Goal: Task Accomplishment & Management: Complete application form

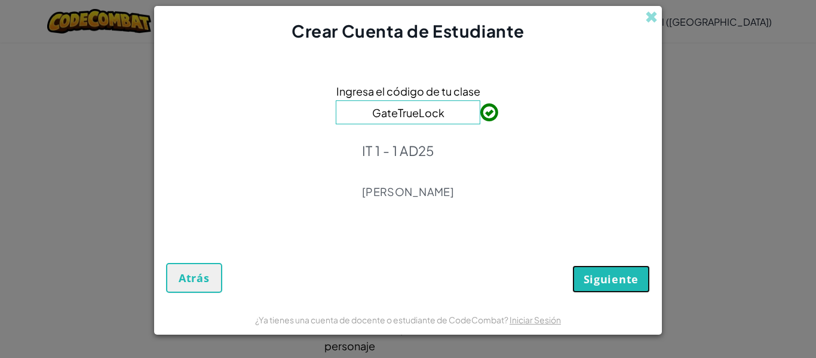
click at [624, 290] on button "Siguiente" at bounding box center [611, 278] width 78 height 27
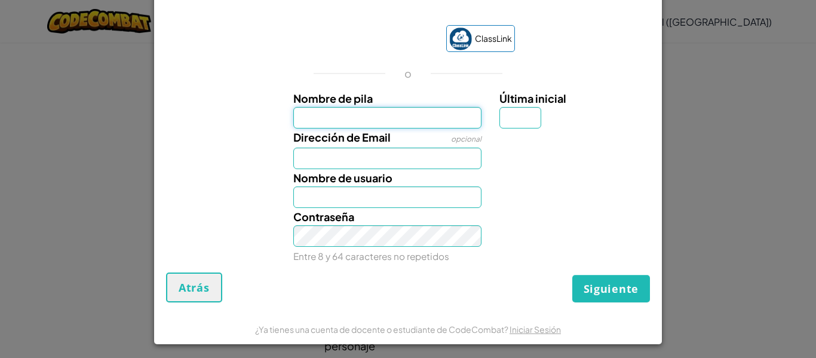
scroll to position [20, 0]
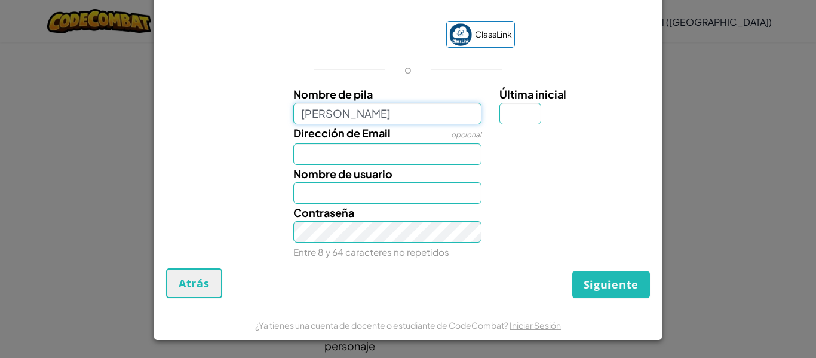
type input "[PERSON_NAME]"
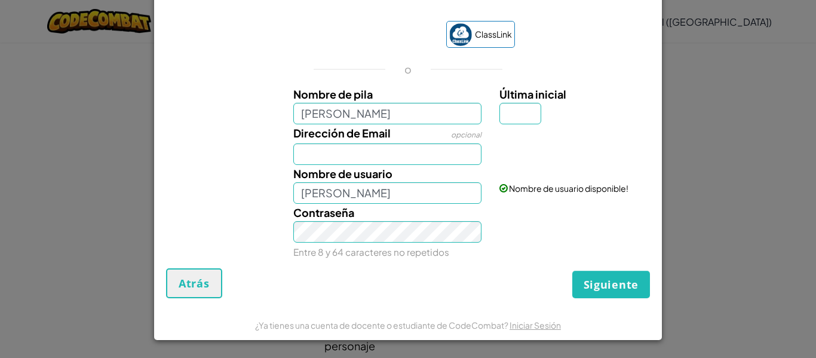
click at [374, 168] on span "Nombre de usuario" at bounding box center [342, 174] width 99 height 14
click at [374, 182] on input "[PERSON_NAME]" at bounding box center [387, 192] width 189 height 21
click at [367, 160] on input "Dirección de Email" at bounding box center [387, 153] width 189 height 21
type input "[EMAIL_ADDRESS][DOMAIN_NAME]"
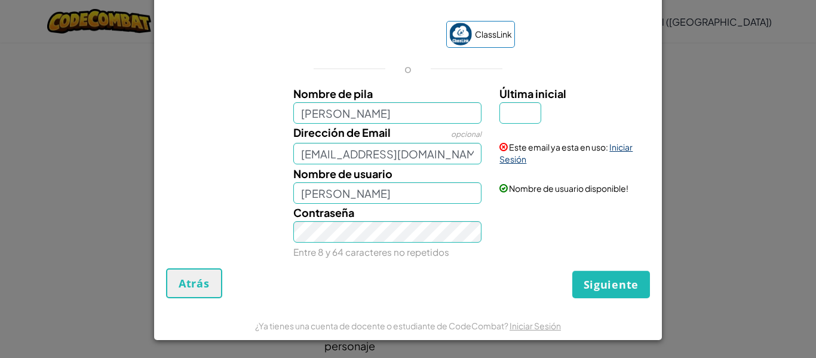
click at [617, 148] on link "Iniciar Sesión" at bounding box center [565, 153] width 133 height 23
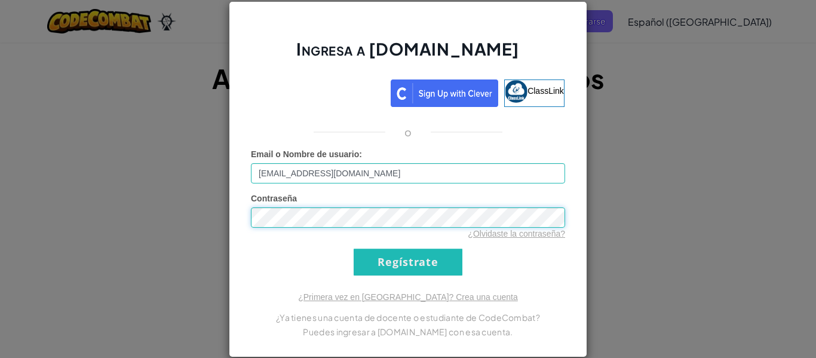
click at [353, 248] on input "Regístrate" at bounding box center [407, 261] width 109 height 27
click at [435, 253] on input "Regístrate" at bounding box center [407, 261] width 109 height 27
